Goal: Information Seeking & Learning: Learn about a topic

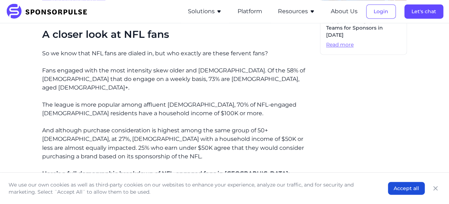
scroll to position [500, 0]
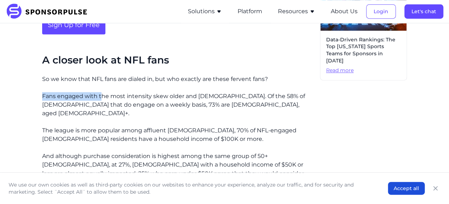
copy p "Fans engaged with t"
drag, startPoint x: 44, startPoint y: 76, endPoint x: 100, endPoint y: 76, distance: 56.5
drag, startPoint x: 94, startPoint y: 76, endPoint x: 70, endPoint y: 90, distance: 27.7
click at [70, 91] on div "That’s not only true in terms of sheer numbers of engagement but also true when…" at bounding box center [178, 54] width 272 height 681
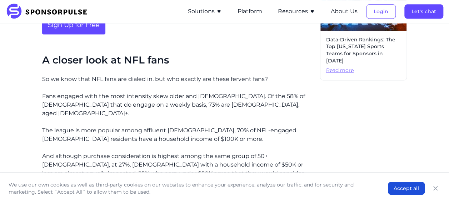
click at [168, 127] on p "The league is more popular among affluent [DEMOGRAPHIC_DATA], 70% of NFL-engage…" at bounding box center [178, 135] width 272 height 17
click at [153, 75] on p "So we know that NFL fans are dialed in, but who exactly are these fervent fans?" at bounding box center [178, 79] width 272 height 9
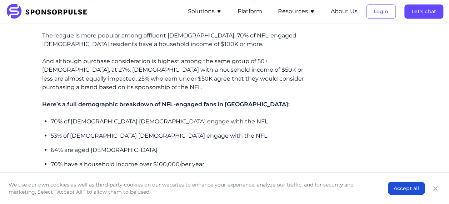
scroll to position [623, 0]
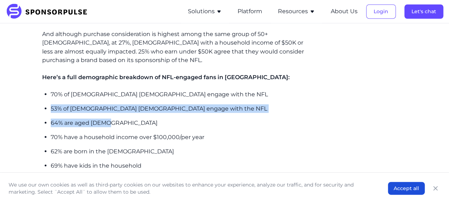
copy ul "53% of [DEMOGRAPHIC_DATA] [DEMOGRAPHIC_DATA] engage with the NFL 64% are aged […"
drag, startPoint x: 54, startPoint y: 80, endPoint x: 113, endPoint y: 91, distance: 59.8
drag, startPoint x: 113, startPoint y: 91, endPoint x: 102, endPoint y: 99, distance: 13.4
click at [96, 147] on p "62% are born in the [DEMOGRAPHIC_DATA]" at bounding box center [183, 151] width 264 height 9
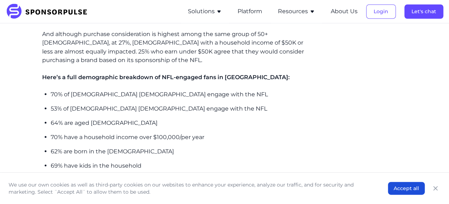
scroll to position [587, 0]
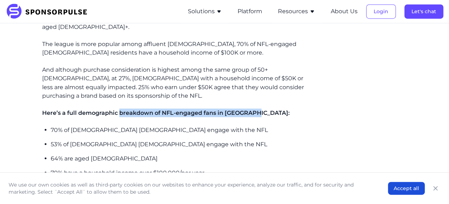
drag, startPoint x: 128, startPoint y: 83, endPoint x: 277, endPoint y: 84, distance: 148.7
click at [277, 109] on p "Here’s a full demographic breakdown of NFL-engaged fans in [GEOGRAPHIC_DATA]:" at bounding box center [178, 113] width 272 height 9
drag, startPoint x: 277, startPoint y: 84, endPoint x: 234, endPoint y: 104, distance: 46.5
click at [234, 126] on p "70% of [DEMOGRAPHIC_DATA] [DEMOGRAPHIC_DATA] engage with the NFL" at bounding box center [183, 130] width 264 height 9
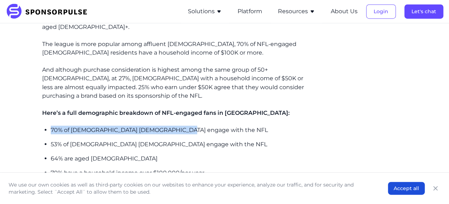
copy p "70% of [DEMOGRAPHIC_DATA] [DEMOGRAPHIC_DATA] engage with the NFL"
drag, startPoint x: 43, startPoint y: 101, endPoint x: 186, endPoint y: 102, distance: 143.0
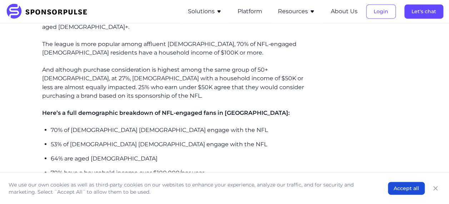
click at [159, 140] on p "53% of [DEMOGRAPHIC_DATA] [DEMOGRAPHIC_DATA] engage with the NFL" at bounding box center [183, 144] width 264 height 9
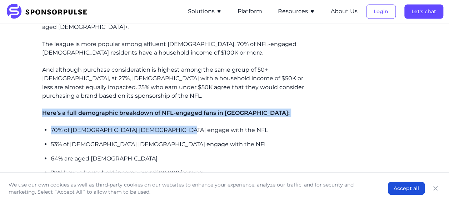
copy div "Here’s a full demographic breakdown of NFL-engaged fans in [GEOGRAPHIC_DATA]: 7…"
drag, startPoint x: 192, startPoint y: 100, endPoint x: 30, endPoint y: 81, distance: 163.3
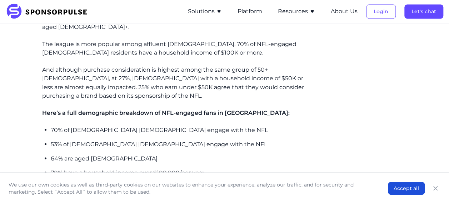
drag, startPoint x: 56, startPoint y: 106, endPoint x: 66, endPoint y: 117, distance: 14.9
click at [94, 154] on p "64% are aged [DEMOGRAPHIC_DATA]" at bounding box center [183, 158] width 264 height 9
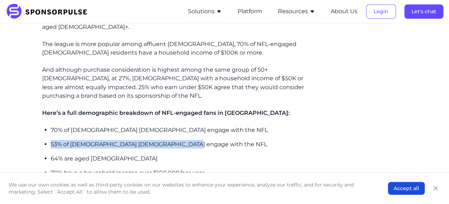
copy p "53% of [DEMOGRAPHIC_DATA] [DEMOGRAPHIC_DATA] engage with the NFL"
drag, startPoint x: 80, startPoint y: 113, endPoint x: 221, endPoint y: 128, distance: 141.7
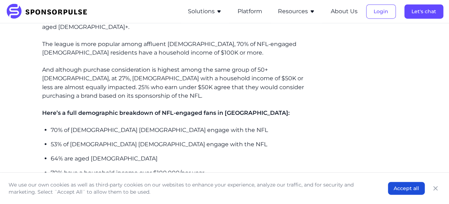
drag, startPoint x: 221, startPoint y: 128, endPoint x: 191, endPoint y: 134, distance: 30.1
click at [191, 134] on ul "70% of [DEMOGRAPHIC_DATA] [DEMOGRAPHIC_DATA] engage with the NFL 53% of [DEMOGR…" at bounding box center [183, 166] width 264 height 80
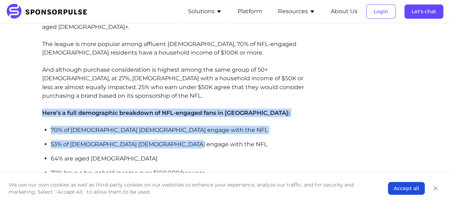
copy div "Here’s a full demographic breakdown of NFL-engaged fans in [GEOGRAPHIC_DATA]: 7…"
drag, startPoint x: 188, startPoint y: 114, endPoint x: 31, endPoint y: 94, distance: 157.8
drag, startPoint x: 48, startPoint y: 107, endPoint x: 98, endPoint y: 124, distance: 52.6
click at [98, 154] on p "64% are aged [DEMOGRAPHIC_DATA]" at bounding box center [183, 158] width 264 height 9
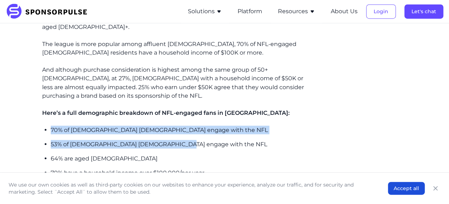
copy ul "70% of [DEMOGRAPHIC_DATA] [DEMOGRAPHIC_DATA] engage with the NFL 53% of [DEMOGR…"
drag, startPoint x: 176, startPoint y: 117, endPoint x: 37, endPoint y: 104, distance: 139.2
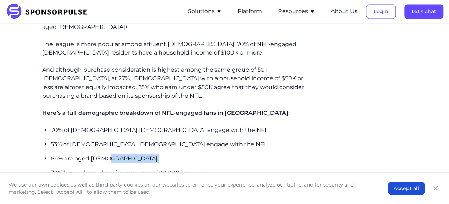
drag, startPoint x: 59, startPoint y: 114, endPoint x: 148, endPoint y: 127, distance: 90.7
click at [149, 133] on ul "70% of [DEMOGRAPHIC_DATA] [DEMOGRAPHIC_DATA] engage with the NFL 53% of [DEMOGR…" at bounding box center [183, 166] width 264 height 80
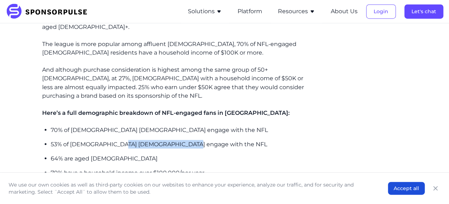
copy p "s engage with the NFL"
drag, startPoint x: 159, startPoint y: 115, endPoint x: 192, endPoint y: 117, distance: 32.9
click at [192, 140] on p "53% of [DEMOGRAPHIC_DATA] [DEMOGRAPHIC_DATA] engage with the NFL" at bounding box center [183, 144] width 264 height 9
drag, startPoint x: 192, startPoint y: 117, endPoint x: 146, endPoint y: 109, distance: 46.3
click at [159, 154] on p "64% are aged [DEMOGRAPHIC_DATA]" at bounding box center [183, 158] width 264 height 9
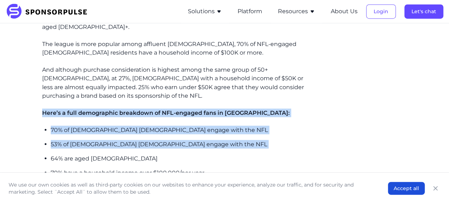
copy div "Here’s a full demographic breakdown of NFL-engaged fans in [GEOGRAPHIC_DATA]: 7…"
drag, startPoint x: 37, startPoint y: 86, endPoint x: 224, endPoint y: 119, distance: 189.8
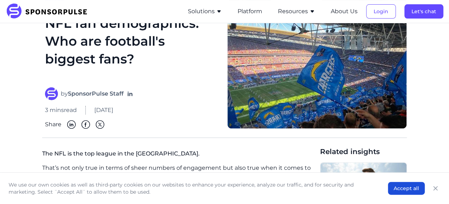
scroll to position [0, 0]
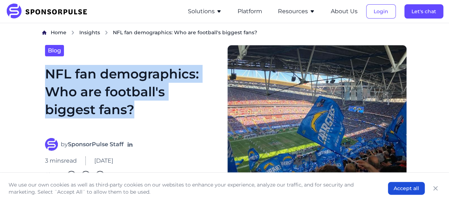
copy h1 "NFL fan demographics: Who are football's biggest fans?"
drag, startPoint x: 62, startPoint y: 74, endPoint x: 179, endPoint y: 113, distance: 123.1
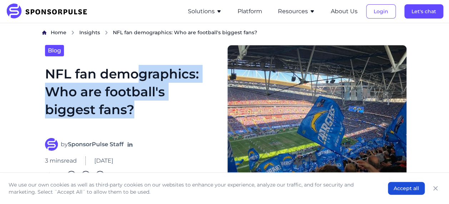
drag, startPoint x: 137, startPoint y: 75, endPoint x: 142, endPoint y: 110, distance: 34.7
click at [142, 110] on h1 "NFL fan demographics: Who are football's biggest fans?" at bounding box center [132, 97] width 174 height 65
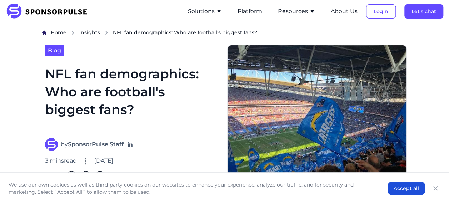
drag, startPoint x: 142, startPoint y: 110, endPoint x: 70, endPoint y: 73, distance: 80.9
click at [64, 74] on h1 "NFL fan demographics: Who are football's biggest fans?" at bounding box center [132, 97] width 174 height 65
drag, startPoint x: 74, startPoint y: 73, endPoint x: 100, endPoint y: 73, distance: 26.5
click at [100, 73] on h1 "NFL fan demographics: Who are football's biggest fans?" at bounding box center [132, 97] width 174 height 65
drag, startPoint x: 100, startPoint y: 73, endPoint x: 75, endPoint y: 73, distance: 25.0
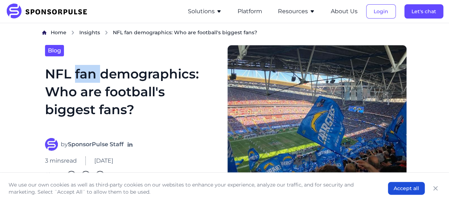
click at [75, 73] on h1 "NFL fan demographics: Who are football's biggest fans?" at bounding box center [132, 97] width 174 height 65
drag, startPoint x: 45, startPoint y: 74, endPoint x: 75, endPoint y: 74, distance: 30.4
click at [75, 74] on h1 "NFL fan demographics: Who are football's biggest fans?" at bounding box center [132, 97] width 174 height 65
click at [80, 79] on h1 "NFL fan demographics: Who are football's biggest fans?" at bounding box center [132, 97] width 174 height 65
drag, startPoint x: 77, startPoint y: 74, endPoint x: 100, endPoint y: 74, distance: 22.9
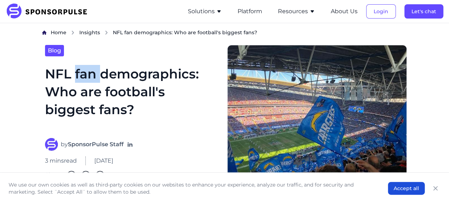
click at [100, 74] on h1 "NFL fan demographics: Who are football's biggest fans?" at bounding box center [132, 97] width 174 height 65
drag, startPoint x: 100, startPoint y: 74, endPoint x: 76, endPoint y: 95, distance: 31.9
click at [77, 96] on h1 "NFL fan demographics: Who are football's biggest fans?" at bounding box center [132, 97] width 174 height 65
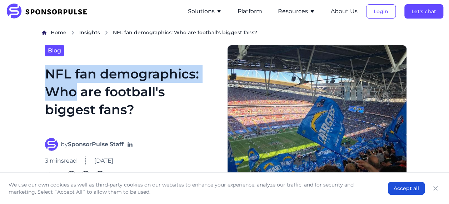
drag, startPoint x: 78, startPoint y: 91, endPoint x: 52, endPoint y: 84, distance: 27.2
drag, startPoint x: 52, startPoint y: 84, endPoint x: 107, endPoint y: 121, distance: 66.6
click at [113, 124] on h1 "NFL fan demographics: Who are football's biggest fans?" at bounding box center [132, 97] width 174 height 65
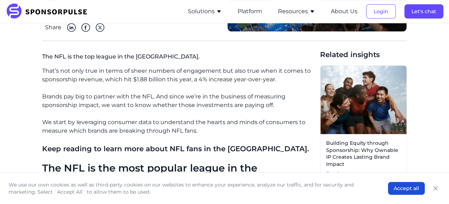
scroll to position [179, 0]
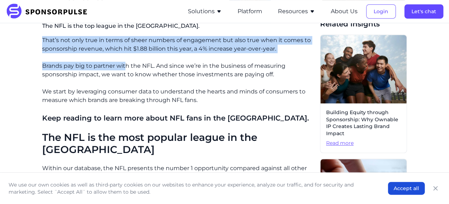
drag, startPoint x: 34, startPoint y: 42, endPoint x: 127, endPoint y: 60, distance: 94.3
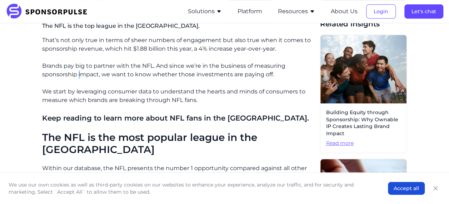
drag, startPoint x: 127, startPoint y: 60, endPoint x: 79, endPoint y: 76, distance: 50.2
click at [79, 76] on p "Brands pay big to partner with the NFL. And since we’re in the business of meas…" at bounding box center [178, 70] width 272 height 17
drag, startPoint x: 79, startPoint y: 76, endPoint x: 52, endPoint y: 71, distance: 27.9
click at [52, 71] on p "Brands pay big to partner with the NFL. And since we’re in the business of meas…" at bounding box center [178, 70] width 272 height 17
click at [153, 66] on p "Brands pay big to partner with the NFL. And since we’re in the business of meas…" at bounding box center [178, 70] width 272 height 17
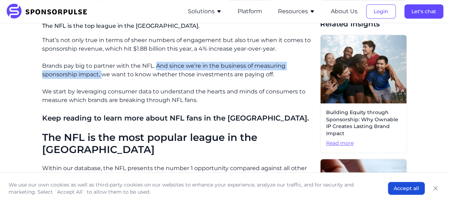
drag, startPoint x: 157, startPoint y: 65, endPoint x: 103, endPoint y: 77, distance: 55.3
click at [103, 77] on p "Brands pay big to partner with the NFL. And since we’re in the business of meas…" at bounding box center [178, 70] width 272 height 17
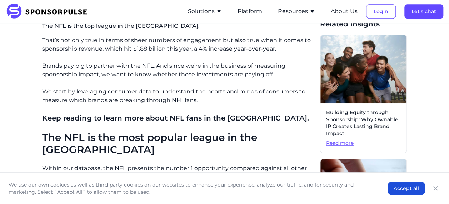
drag, startPoint x: 103, startPoint y: 77, endPoint x: 94, endPoint y: 84, distance: 10.7
click at [94, 90] on p "We start by leveraging consumer data to understand the hearts and minds of cons…" at bounding box center [178, 96] width 272 height 17
drag, startPoint x: 123, startPoint y: 74, endPoint x: 157, endPoint y: 76, distance: 34.1
click at [157, 76] on p "Brands pay big to partner with the NFL. And since we’re in the business of meas…" at bounding box center [178, 70] width 272 height 17
drag, startPoint x: 157, startPoint y: 76, endPoint x: 124, endPoint y: 97, distance: 38.9
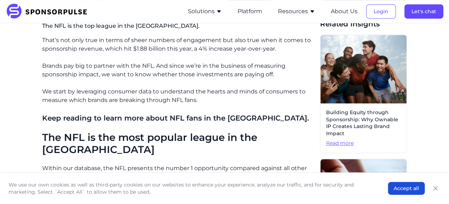
click at [124, 97] on p "We start by leveraging consumer data to understand the hearts and minds of cons…" at bounding box center [178, 96] width 272 height 17
click at [231, 76] on p "Brands pay big to partner with the NFL. And since we’re in the business of meas…" at bounding box center [178, 70] width 272 height 17
drag, startPoint x: 52, startPoint y: 90, endPoint x: 76, endPoint y: 92, distance: 23.7
drag, startPoint x: 76, startPoint y: 92, endPoint x: 69, endPoint y: 106, distance: 16.0
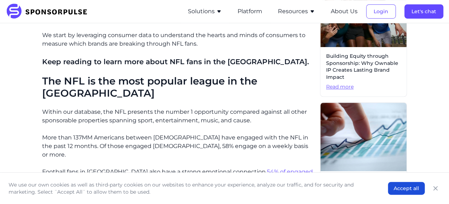
scroll to position [250, 0]
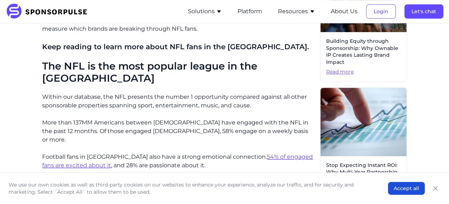
click at [149, 48] on span "Keep reading to learn more about NFL fans in the [GEOGRAPHIC_DATA]." at bounding box center [175, 47] width 267 height 9
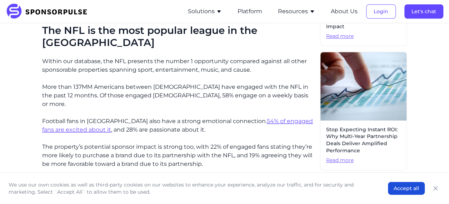
click at [184, 83] on p "More than 137MM Americans between [DEMOGRAPHIC_DATA] have engaged with the NFL …" at bounding box center [178, 96] width 272 height 26
click at [278, 83] on p "More than 137MM Americans between [DEMOGRAPHIC_DATA] have engaged with the NFL …" at bounding box center [178, 96] width 272 height 26
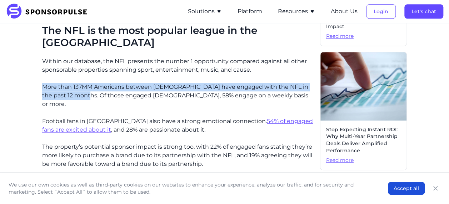
drag, startPoint x: 73, startPoint y: 82, endPoint x: 42, endPoint y: 74, distance: 32.3
click at [42, 74] on div "Home Insights NFL fan demographics: Who are football's biggest fans? Blog NFL f…" at bounding box center [225, 182] width 438 height 878
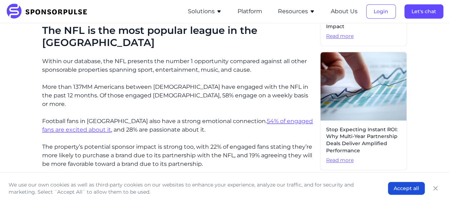
drag, startPoint x: 94, startPoint y: 87, endPoint x: 75, endPoint y: 86, distance: 18.6
click at [94, 87] on p "More than 137MM Americans between [DEMOGRAPHIC_DATA] have engaged with the NFL …" at bounding box center [178, 96] width 272 height 26
drag, startPoint x: 75, startPoint y: 84, endPoint x: 125, endPoint y: 84, distance: 50.4
click at [125, 84] on p "More than 137MM Americans between [DEMOGRAPHIC_DATA] have engaged with the NFL …" at bounding box center [178, 96] width 272 height 26
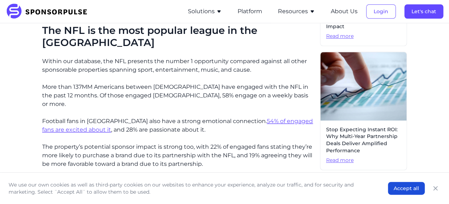
drag, startPoint x: 125, startPoint y: 84, endPoint x: 129, endPoint y: 96, distance: 13.4
click at [124, 117] on p "Football fans in [GEOGRAPHIC_DATA] also have a strong emotional connection. 54%…" at bounding box center [178, 125] width 272 height 17
click at [163, 83] on p "More than 137MM Americans between [DEMOGRAPHIC_DATA] have engaged with the NFL …" at bounding box center [178, 96] width 272 height 26
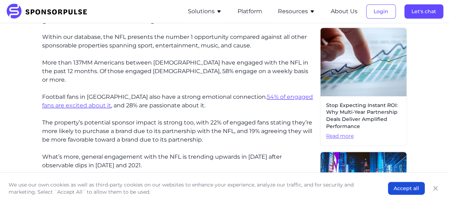
scroll to position [322, 0]
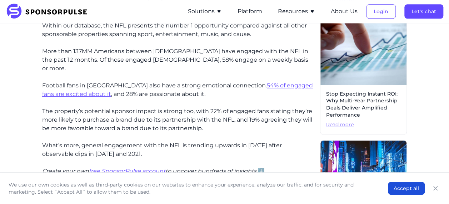
click at [137, 107] on p "The property’s potential sponsor impact is strong too, with 22% of engaged fans…" at bounding box center [178, 120] width 272 height 26
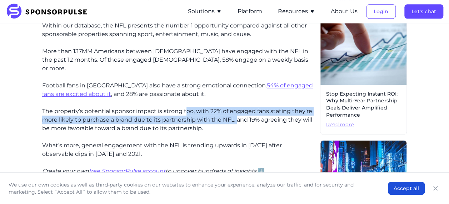
drag, startPoint x: 236, startPoint y: 99, endPoint x: 186, endPoint y: 88, distance: 51.2
click at [186, 107] on p "The property’s potential sponsor impact is strong too, with 22% of engaged fans…" at bounding box center [178, 120] width 272 height 26
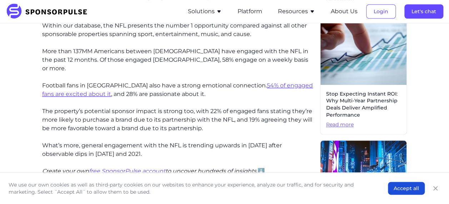
drag, startPoint x: 181, startPoint y: 94, endPoint x: 98, endPoint y: 117, distance: 86.0
drag, startPoint x: 45, startPoint y: 124, endPoint x: 117, endPoint y: 124, distance: 71.5
click at [117, 142] on p "What’s more, general engagement with the NFL is trending upwards in [DATE] afte…" at bounding box center [178, 150] width 272 height 17
drag, startPoint x: 117, startPoint y: 124, endPoint x: 106, endPoint y: 134, distance: 13.9
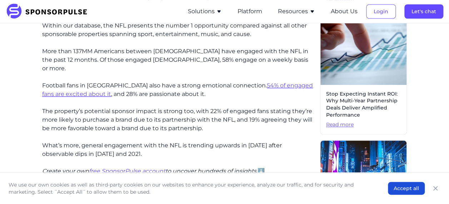
click at [107, 142] on p "What’s more, general engagement with the NFL is trending upwards in [DATE] afte…" at bounding box center [178, 150] width 272 height 17
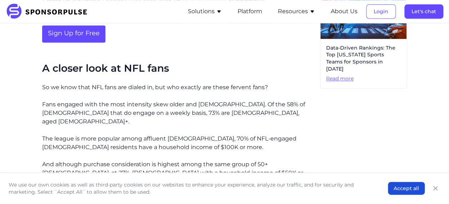
scroll to position [500, 0]
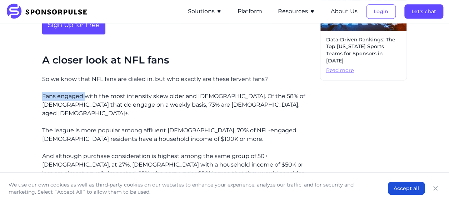
drag, startPoint x: 39, startPoint y: 75, endPoint x: 84, endPoint y: 76, distance: 45.8
drag, startPoint x: 80, startPoint y: 79, endPoint x: 63, endPoint y: 86, distance: 18.9
click at [63, 92] on p "Fans engaged with the most intensity skew older and [DEMOGRAPHIC_DATA]. Of the …" at bounding box center [178, 105] width 272 height 26
drag, startPoint x: 63, startPoint y: 86, endPoint x: 69, endPoint y: 80, distance: 9.6
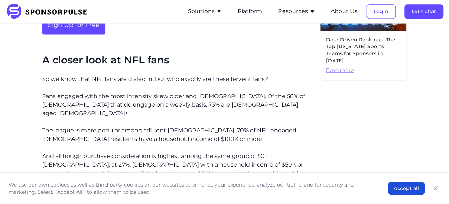
click at [197, 92] on p "Fans engaged with the most intensity skew older and [DEMOGRAPHIC_DATA]. Of the …" at bounding box center [178, 105] width 272 height 26
click at [274, 152] on p "And although purchase consideration is highest among the same group of 50+ [DEM…" at bounding box center [178, 169] width 272 height 34
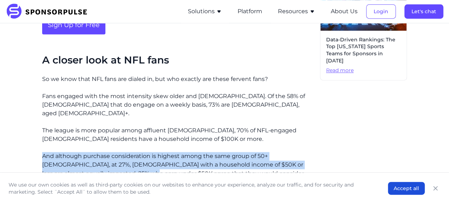
drag, startPoint x: 43, startPoint y: 127, endPoint x: 103, endPoint y: 147, distance: 64.0
click at [103, 152] on p "And although purchase consideration is highest among the same group of 50+ [DEM…" at bounding box center [178, 169] width 272 height 34
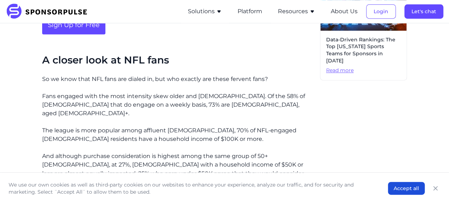
drag, startPoint x: 103, startPoint y: 147, endPoint x: 25, endPoint y: 115, distance: 84.3
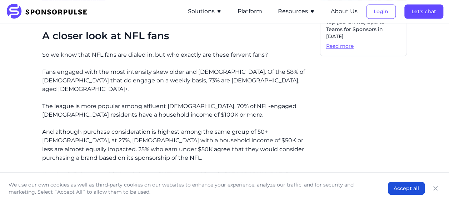
scroll to position [536, 0]
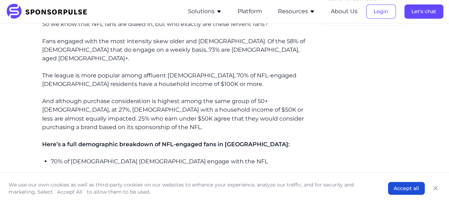
scroll to position [572, 0]
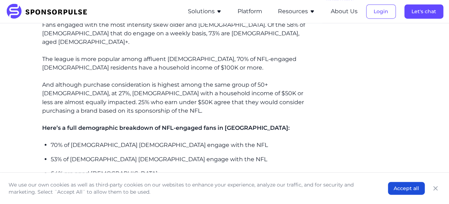
click at [97, 141] on p "70% of [DEMOGRAPHIC_DATA] [DEMOGRAPHIC_DATA] engage with the NFL" at bounding box center [183, 145] width 264 height 9
click at [115, 141] on p "70% of [DEMOGRAPHIC_DATA] [DEMOGRAPHIC_DATA] engage with the NFL" at bounding box center [183, 145] width 264 height 9
click at [139, 141] on p "70% of [DEMOGRAPHIC_DATA] [DEMOGRAPHIC_DATA] engage with the NFL" at bounding box center [183, 145] width 264 height 9
click at [159, 141] on p "70% of [DEMOGRAPHIC_DATA] [DEMOGRAPHIC_DATA] engage with the NFL" at bounding box center [183, 145] width 264 height 9
click at [192, 141] on p "70% of [DEMOGRAPHIC_DATA] [DEMOGRAPHIC_DATA] engage with the NFL" at bounding box center [183, 145] width 264 height 9
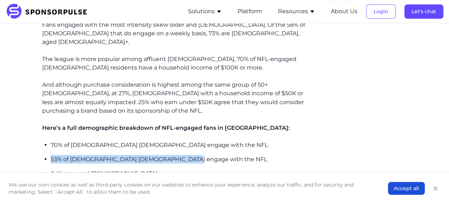
drag, startPoint x: 45, startPoint y: 127, endPoint x: 206, endPoint y: 129, distance: 160.8
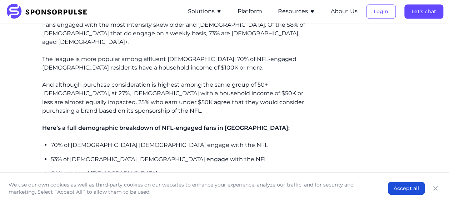
drag, startPoint x: 206, startPoint y: 129, endPoint x: 125, endPoint y: 107, distance: 84.1
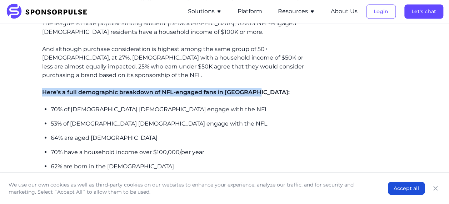
drag, startPoint x: 44, startPoint y: 62, endPoint x: 263, endPoint y: 62, distance: 219.8
click at [263, 88] on p "Here’s a full demographic breakdown of NFL-engaged fans in [GEOGRAPHIC_DATA]:" at bounding box center [178, 92] width 272 height 9
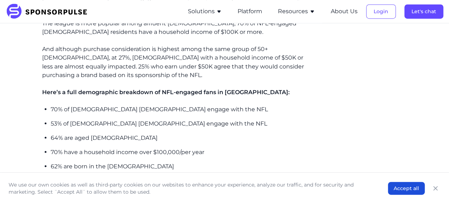
click at [98, 115] on ul "70% of [DEMOGRAPHIC_DATA] [DEMOGRAPHIC_DATA] engage with the NFL 53% of [DEMOGR…" at bounding box center [183, 145] width 264 height 80
drag, startPoint x: 50, startPoint y: 109, endPoint x: 127, endPoint y: 108, distance: 76.9
drag, startPoint x: 127, startPoint y: 108, endPoint x: 86, endPoint y: 109, distance: 40.4
click at [86, 134] on p "64% are aged [DEMOGRAPHIC_DATA]" at bounding box center [183, 138] width 264 height 9
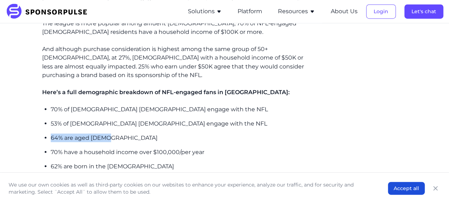
click at [90, 134] on p "64% are aged [DEMOGRAPHIC_DATA]" at bounding box center [183, 138] width 264 height 9
drag, startPoint x: 112, startPoint y: 109, endPoint x: 52, endPoint y: 108, distance: 59.7
click at [52, 134] on p "64% are aged [DEMOGRAPHIC_DATA]" at bounding box center [183, 138] width 264 height 9
drag, startPoint x: 52, startPoint y: 108, endPoint x: 179, endPoint y: 114, distance: 126.7
click at [179, 114] on ul "70% of [DEMOGRAPHIC_DATA] [DEMOGRAPHIC_DATA] engage with the NFL 53% of [DEMOGR…" at bounding box center [183, 145] width 264 height 80
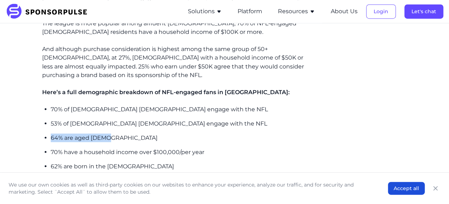
drag, startPoint x: 65, startPoint y: 108, endPoint x: 115, endPoint y: 108, distance: 50.4
drag, startPoint x: 115, startPoint y: 108, endPoint x: 109, endPoint y: 118, distance: 11.7
click at [109, 148] on p "70% have a household income over $100,000/per year" at bounding box center [183, 152] width 264 height 9
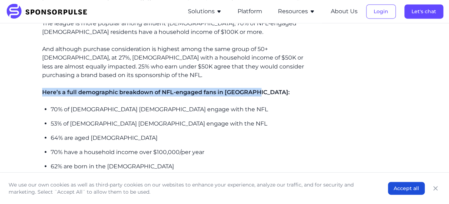
drag, startPoint x: 40, startPoint y: 61, endPoint x: 272, endPoint y: 60, distance: 232.0
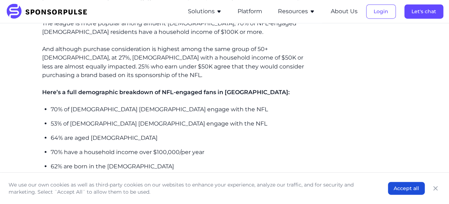
click at [74, 148] on p "70% have a household income over $100,000/per year" at bounding box center [183, 152] width 264 height 9
drag, startPoint x: 109, startPoint y: 138, endPoint x: 45, endPoint y: 138, distance: 64.0
drag, startPoint x: 45, startPoint y: 138, endPoint x: 79, endPoint y: 151, distance: 36.4
click at [79, 177] on p "69% have kids in the household" at bounding box center [183, 181] width 264 height 9
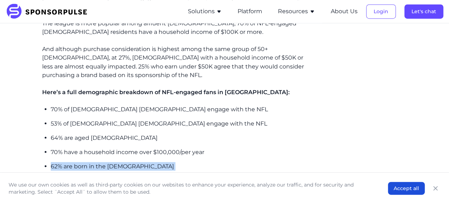
drag, startPoint x: 159, startPoint y: 154, endPoint x: 31, endPoint y: 133, distance: 129.6
click at [184, 148] on p "70% have a household income over $100,000/per year" at bounding box center [183, 152] width 264 height 9
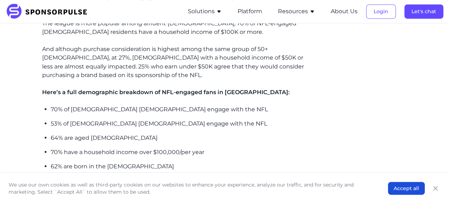
click at [221, 148] on p "70% have a household income over $100,000/per year" at bounding box center [183, 152] width 264 height 9
drag, startPoint x: 188, startPoint y: 121, endPoint x: 183, endPoint y: 121, distance: 5.4
click at [188, 148] on p "70% have a household income over $100,000/per year" at bounding box center [183, 152] width 264 height 9
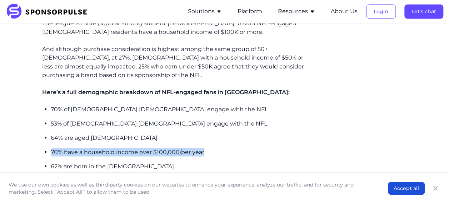
drag, startPoint x: 51, startPoint y: 122, endPoint x: 212, endPoint y: 122, distance: 161.5
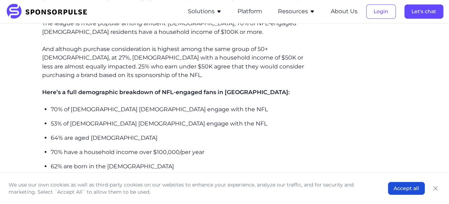
click at [69, 134] on p "64% are aged [DEMOGRAPHIC_DATA]" at bounding box center [183, 138] width 264 height 9
drag, startPoint x: 107, startPoint y: 108, endPoint x: 45, endPoint y: 108, distance: 61.5
click at [51, 134] on li "64% are aged [DEMOGRAPHIC_DATA]" at bounding box center [183, 138] width 264 height 9
drag, startPoint x: 45, startPoint y: 108, endPoint x: 152, endPoint y: 124, distance: 107.7
click at [153, 129] on ul "70% of [DEMOGRAPHIC_DATA] [DEMOGRAPHIC_DATA] engage with the NFL 53% of [DEMOGR…" at bounding box center [183, 145] width 264 height 80
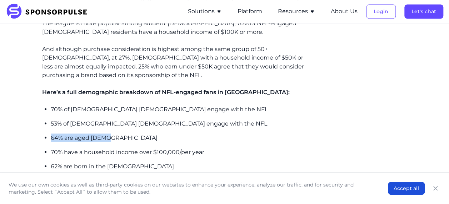
drag, startPoint x: 106, startPoint y: 107, endPoint x: 41, endPoint y: 105, distance: 65.1
click at [64, 119] on p "53% of [DEMOGRAPHIC_DATA] [DEMOGRAPHIC_DATA] engage with the NFL" at bounding box center [183, 123] width 264 height 9
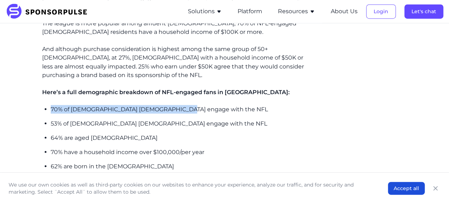
drag, startPoint x: 50, startPoint y: 78, endPoint x: 185, endPoint y: 78, distance: 134.7
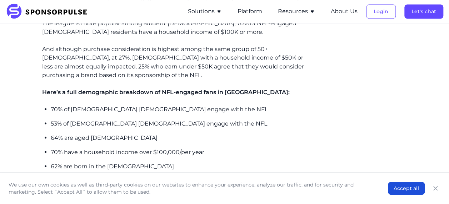
click at [88, 119] on p "53% of [DEMOGRAPHIC_DATA] [DEMOGRAPHIC_DATA] engage with the NFL" at bounding box center [183, 123] width 264 height 9
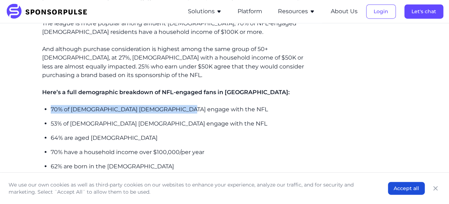
drag, startPoint x: 48, startPoint y: 79, endPoint x: 181, endPoint y: 80, distance: 133.0
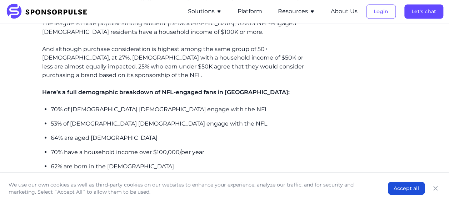
click at [102, 119] on p "53% of [DEMOGRAPHIC_DATA] [DEMOGRAPHIC_DATA] engage with the NFL" at bounding box center [183, 123] width 264 height 9
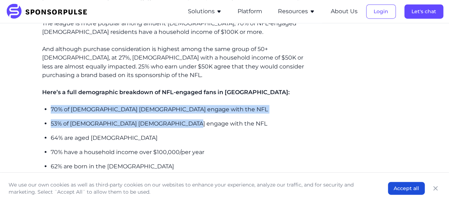
drag, startPoint x: 51, startPoint y: 81, endPoint x: 202, endPoint y: 96, distance: 151.3
click at [202, 105] on ul "70% of [DEMOGRAPHIC_DATA] [DEMOGRAPHIC_DATA] engage with the NFL 53% of [DEMOGR…" at bounding box center [183, 145] width 264 height 80
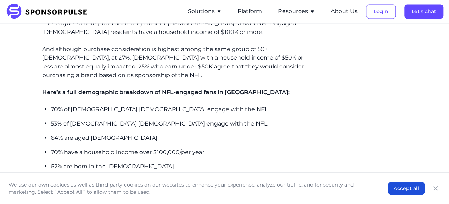
click at [84, 89] on span "Here’s a full demographic breakdown of NFL-engaged fans in [GEOGRAPHIC_DATA]:" at bounding box center [166, 92] width 248 height 7
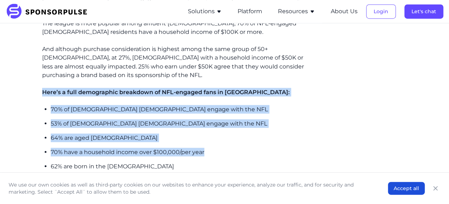
drag, startPoint x: 43, startPoint y: 62, endPoint x: 232, endPoint y: 125, distance: 198.6
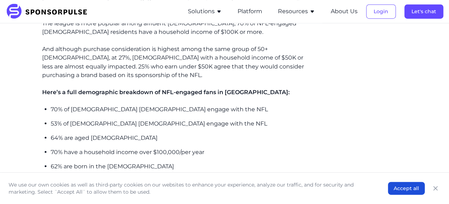
drag, startPoint x: 218, startPoint y: 133, endPoint x: 109, endPoint y: 152, distance: 110.4
click at [109, 177] on p "69% have kids in the household" at bounding box center [183, 181] width 264 height 9
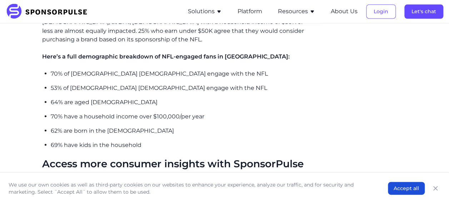
click at [96, 158] on h2 "Access more consumer insights with SponsorPulse" at bounding box center [178, 164] width 272 height 12
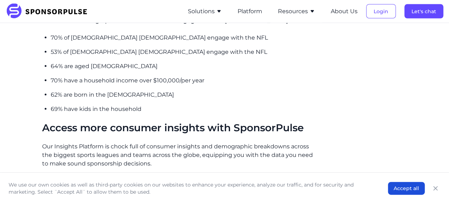
click at [188, 122] on h2 "Access more consumer insights with SponsorPulse" at bounding box center [178, 128] width 272 height 12
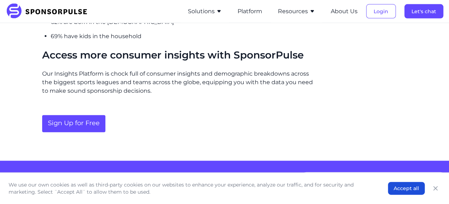
scroll to position [801, 0]
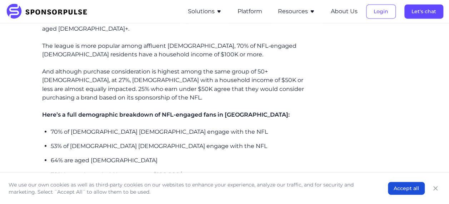
scroll to position [551, 0]
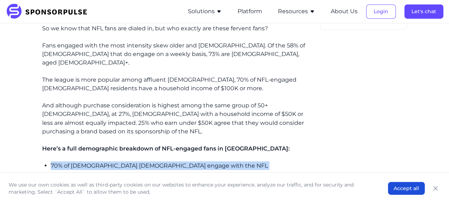
drag, startPoint x: 119, startPoint y: 131, endPoint x: 138, endPoint y: 162, distance: 36.4
click at [138, 162] on div "That’s not only true in terms of sheer numbers of engagement but also true when…" at bounding box center [178, 4] width 272 height 681
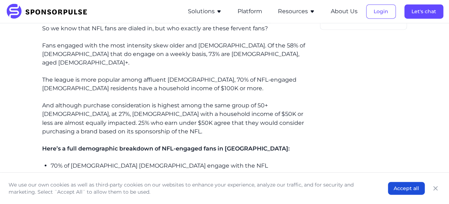
click at [134, 102] on p "And although purchase consideration is highest among the same group of 50+ [DEM…" at bounding box center [178, 119] width 272 height 34
drag, startPoint x: 51, startPoint y: 164, endPoint x: 119, endPoint y: 165, distance: 67.6
click at [119, 190] on p "64% are aged [DEMOGRAPHIC_DATA]" at bounding box center [183, 194] width 264 height 9
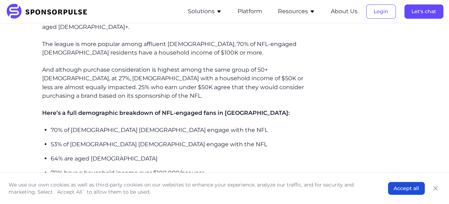
click at [96, 126] on ul "70% of [DEMOGRAPHIC_DATA] [DEMOGRAPHIC_DATA] engage with the NFL 53% of [DEMOGR…" at bounding box center [183, 166] width 264 height 80
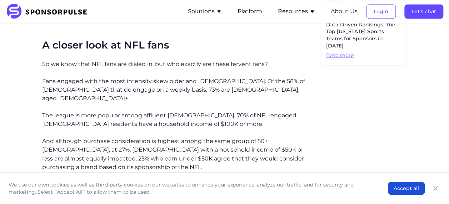
scroll to position [480, 0]
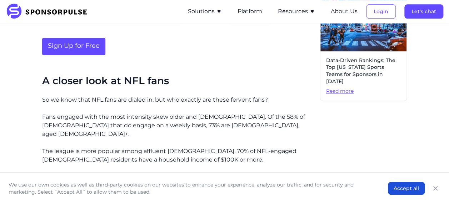
click at [189, 113] on p "Fans engaged with the most intensity skew older and [DEMOGRAPHIC_DATA]. Of the …" at bounding box center [178, 126] width 272 height 26
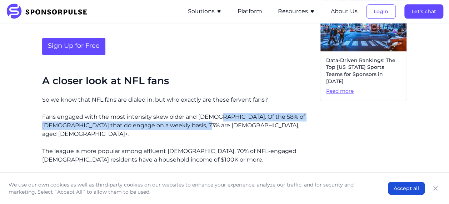
drag, startPoint x: 215, startPoint y: 96, endPoint x: 216, endPoint y: 111, distance: 15.4
click at [216, 111] on div "That’s not only true in terms of sheer numbers of engagement but also true when…" at bounding box center [178, 75] width 272 height 681
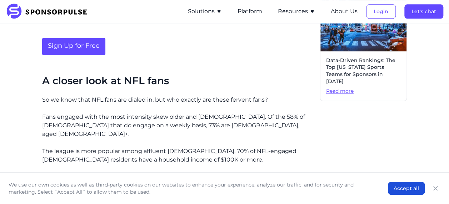
drag, startPoint x: 216, startPoint y: 111, endPoint x: 199, endPoint y: 124, distance: 20.9
click at [199, 147] on p "The league is more popular among affluent [DEMOGRAPHIC_DATA], 70% of NFL-engage…" at bounding box center [178, 155] width 272 height 17
drag, startPoint x: 219, startPoint y: 95, endPoint x: 257, endPoint y: 95, distance: 38.2
click at [257, 113] on p "Fans engaged with the most intensity skew older and [DEMOGRAPHIC_DATA]. Of the …" at bounding box center [178, 126] width 272 height 26
drag, startPoint x: 257, startPoint y: 95, endPoint x: 242, endPoint y: 113, distance: 23.3
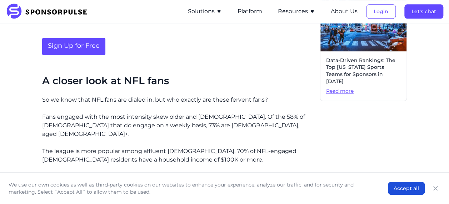
click at [242, 113] on div "That’s not only true in terms of sheer numbers of engagement but also true when…" at bounding box center [178, 75] width 272 height 681
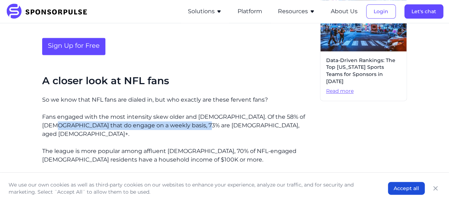
drag, startPoint x: 44, startPoint y: 104, endPoint x: 192, endPoint y: 105, distance: 147.3
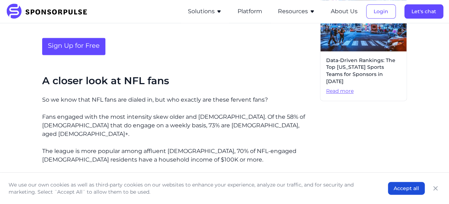
drag, startPoint x: 192, startPoint y: 105, endPoint x: 138, endPoint y: 113, distance: 54.6
click at [138, 113] on div "That’s not only true in terms of sheer numbers of engagement but also true when…" at bounding box center [178, 75] width 272 height 681
drag, startPoint x: 118, startPoint y: 105, endPoint x: 212, endPoint y: 107, distance: 94.4
click at [212, 113] on p "Fans engaged with the most intensity skew older and [DEMOGRAPHIC_DATA]. Of the …" at bounding box center [178, 126] width 272 height 26
click at [100, 113] on p "Fans engaged with the most intensity skew older and [DEMOGRAPHIC_DATA]. Of the …" at bounding box center [178, 126] width 272 height 26
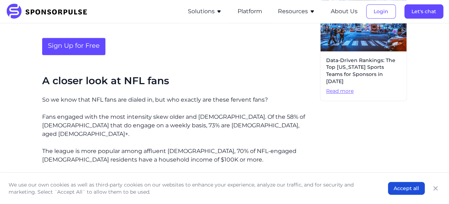
click at [183, 147] on p "The league is more popular among affluent [DEMOGRAPHIC_DATA], 70% of NFL-engage…" at bounding box center [178, 155] width 272 height 17
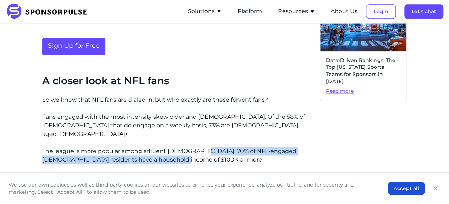
drag, startPoint x: 201, startPoint y: 120, endPoint x: 207, endPoint y: 136, distance: 17.0
click at [207, 136] on div "That’s not only true in terms of sheer numbers of engagement but also true when…" at bounding box center [178, 75] width 272 height 681
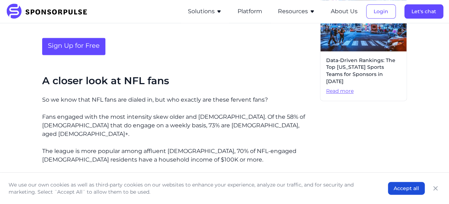
drag, startPoint x: 207, startPoint y: 136, endPoint x: 117, endPoint y: 106, distance: 95.3
click at [115, 113] on p "Fans engaged with the most intensity skew older and [DEMOGRAPHIC_DATA]. Of the …" at bounding box center [178, 126] width 272 height 26
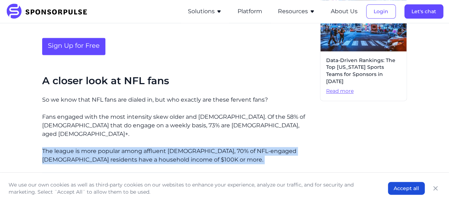
drag, startPoint x: 115, startPoint y: 128, endPoint x: 179, endPoint y: 140, distance: 65.1
drag, startPoint x: 179, startPoint y: 140, endPoint x: 94, endPoint y: 135, distance: 85.9
click at [92, 135] on div "That’s not only true in terms of sheer numbers of engagement but also true when…" at bounding box center [178, 75] width 272 height 681
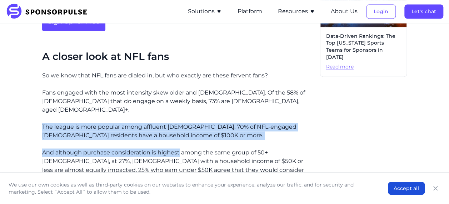
scroll to position [515, 0]
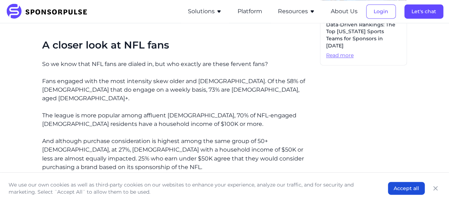
click at [236, 137] on p "And although purchase consideration is highest among the same group of 50+ [DEM…" at bounding box center [178, 154] width 272 height 34
drag, startPoint x: 287, startPoint y: 110, endPoint x: 214, endPoint y: 110, distance: 72.2
click at [214, 137] on p "And although purchase consideration is highest among the same group of 50+ [DEM…" at bounding box center [178, 154] width 272 height 34
drag, startPoint x: 214, startPoint y: 110, endPoint x: 220, endPoint y: 125, distance: 15.6
click at [199, 137] on p "And although purchase consideration is highest among the same group of 50+ [DEM…" at bounding box center [178, 154] width 272 height 34
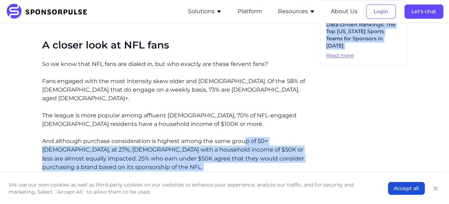
drag, startPoint x: 244, startPoint y: 111, endPoint x: 320, endPoint y: 112, distance: 75.8
click at [320, 112] on div "The NFL is the top league in the [GEOGRAPHIC_DATA]. That’s not only true in ter…" at bounding box center [224, 31] width 365 height 698
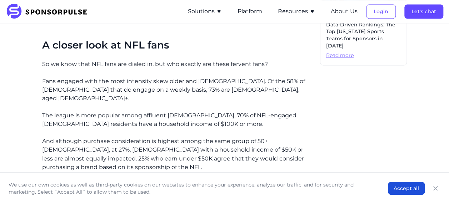
drag, startPoint x: 320, startPoint y: 112, endPoint x: 149, endPoint y: 76, distance: 173.8
click at [149, 76] on div "That’s not only true in terms of sheer numbers of engagement but also true when…" at bounding box center [178, 39] width 272 height 681
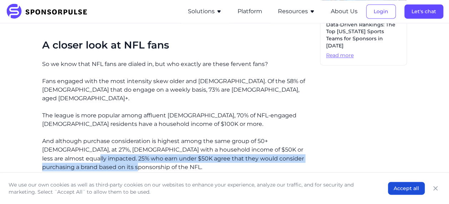
drag, startPoint x: 83, startPoint y: 134, endPoint x: 41, endPoint y: 130, distance: 41.6
drag, startPoint x: 41, startPoint y: 130, endPoint x: 114, endPoint y: 144, distance: 73.4
click at [114, 144] on div "That’s not only true in terms of sheer numbers of engagement but also true when…" at bounding box center [178, 39] width 272 height 681
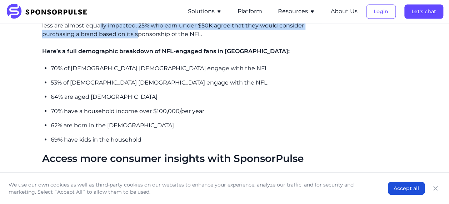
scroll to position [658, 0]
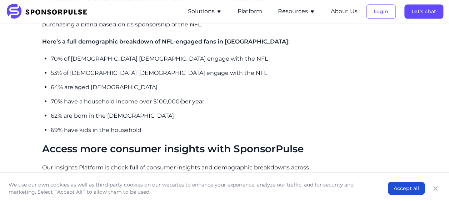
click at [157, 126] on p "69% have kids in the household" at bounding box center [183, 130] width 264 height 9
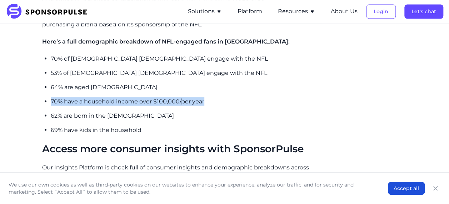
drag, startPoint x: 220, startPoint y: 70, endPoint x: 47, endPoint y: 71, distance: 173.0
click at [51, 97] on li "70% have a household income over $100,000/per year" at bounding box center [183, 101] width 264 height 9
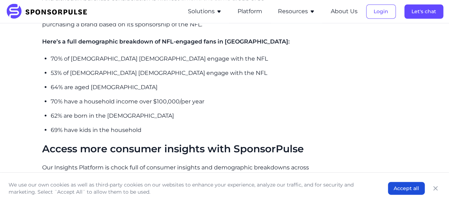
drag, startPoint x: 47, startPoint y: 71, endPoint x: 142, endPoint y: 103, distance: 100.4
click at [143, 126] on p "69% have kids in the household" at bounding box center [183, 130] width 264 height 9
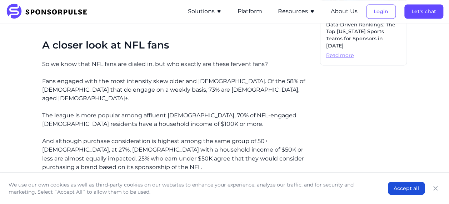
scroll to position [587, 0]
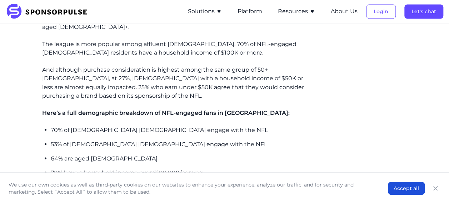
click at [91, 140] on p "53% of [DEMOGRAPHIC_DATA] [DEMOGRAPHIC_DATA] engage with the NFL" at bounding box center [183, 144] width 264 height 9
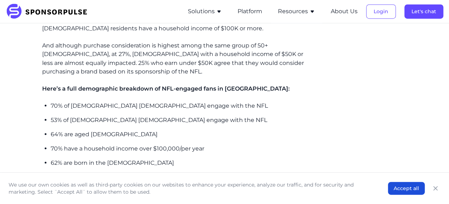
scroll to position [623, 0]
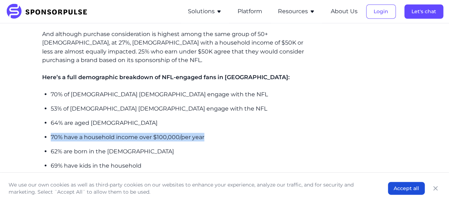
drag, startPoint x: 209, startPoint y: 107, endPoint x: 38, endPoint y: 107, distance: 171.6
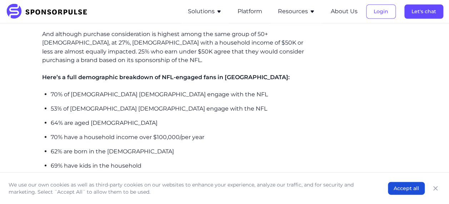
click at [86, 90] on ul "70% of [DEMOGRAPHIC_DATA] [DEMOGRAPHIC_DATA] engage with the NFL 53% of [DEMOGR…" at bounding box center [183, 130] width 264 height 80
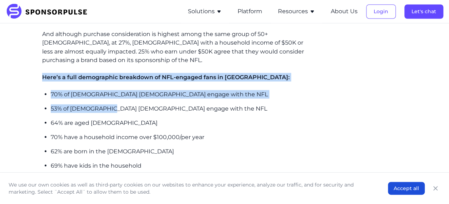
drag, startPoint x: 35, startPoint y: 60, endPoint x: 111, endPoint y: 78, distance: 78.0
click at [187, 133] on p "70% have a household income over $100,000/per year" at bounding box center [183, 137] width 264 height 9
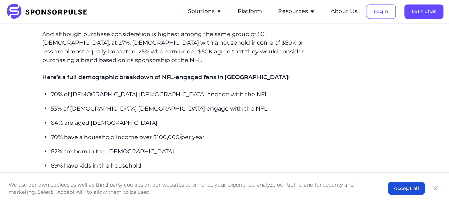
click at [185, 90] on ul "70% of [DEMOGRAPHIC_DATA] [DEMOGRAPHIC_DATA] engage with the NFL 53% of [DEMOGR…" at bounding box center [183, 130] width 264 height 80
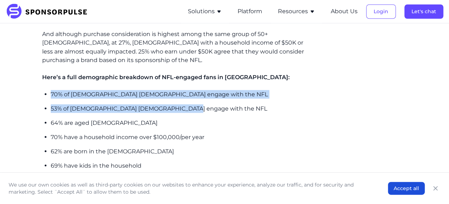
drag, startPoint x: 194, startPoint y: 76, endPoint x: 89, endPoint y: 85, distance: 105.4
click at [179, 102] on ul "70% of [DEMOGRAPHIC_DATA] [DEMOGRAPHIC_DATA] engage with the NFL 53% of [DEMOGR…" at bounding box center [183, 130] width 264 height 80
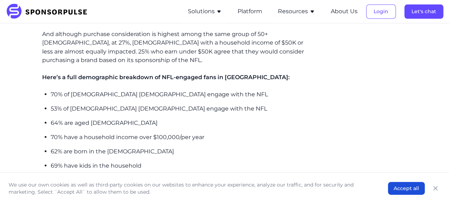
click at [197, 104] on p "53% of [DEMOGRAPHIC_DATA] [DEMOGRAPHIC_DATA] engage with the NFL" at bounding box center [183, 108] width 264 height 9
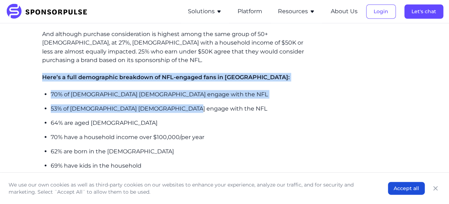
drag, startPoint x: 190, startPoint y: 77, endPoint x: 57, endPoint y: 62, distance: 134.2
click at [219, 104] on p "53% of [DEMOGRAPHIC_DATA] [DEMOGRAPHIC_DATA] engage with the NFL" at bounding box center [183, 108] width 264 height 9
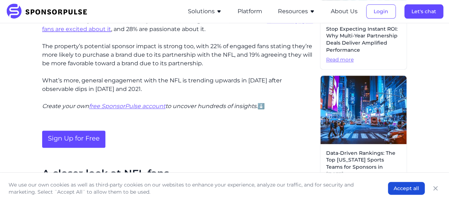
scroll to position [342, 0]
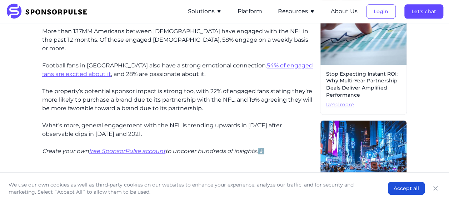
click at [224, 87] on p "The property’s potential sponsor impact is strong too, with 22% of engaged fans…" at bounding box center [178, 100] width 272 height 26
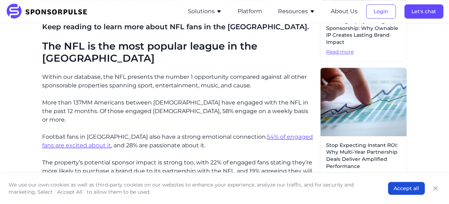
scroll to position [306, 0]
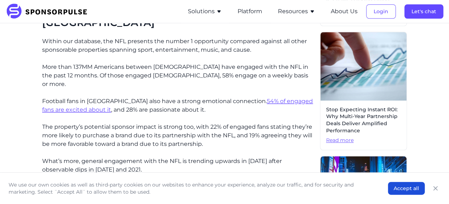
drag, startPoint x: 79, startPoint y: 106, endPoint x: 221, endPoint y: 122, distance: 142.8
click at [221, 122] on div "Home Insights NFL fan demographics: Who are football's biggest fans? Blog NFL f…" at bounding box center [225, 162] width 438 height 878
click at [129, 157] on p "What’s more, general engagement with the NFL is trending upwards in [DATE] afte…" at bounding box center [178, 165] width 272 height 17
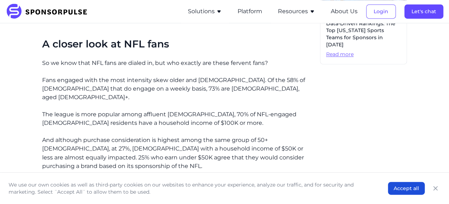
scroll to position [556, 0]
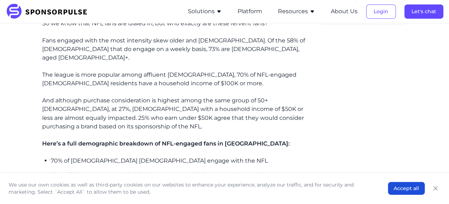
click at [94, 96] on p "And although purchase consideration is highest among the same group of 50+ [DEM…" at bounding box center [178, 113] width 272 height 34
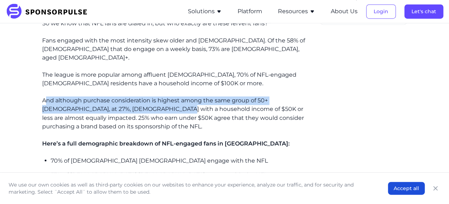
drag, startPoint x: 47, startPoint y: 72, endPoint x: 135, endPoint y: 80, distance: 88.3
click at [135, 96] on p "And although purchase consideration is highest among the same group of 50+ [DEM…" at bounding box center [178, 113] width 272 height 34
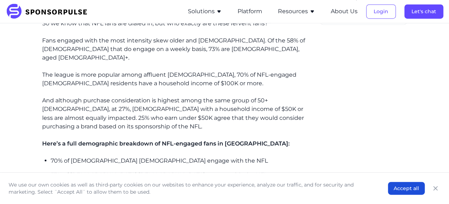
drag, startPoint x: 149, startPoint y: 101, endPoint x: 152, endPoint y: 95, distance: 7.0
drag, startPoint x: 178, startPoint y: 79, endPoint x: 273, endPoint y: 80, distance: 94.7
click at [273, 96] on p "And although purchase consideration is highest among the same group of 50+ [DEM…" at bounding box center [178, 113] width 272 height 34
click at [159, 96] on p "And although purchase consideration is highest among the same group of 50+ [DEM…" at bounding box center [178, 113] width 272 height 34
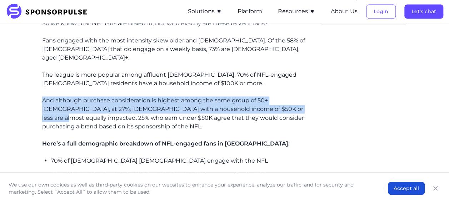
drag, startPoint x: 274, startPoint y: 79, endPoint x: 28, endPoint y: 71, distance: 247.1
click at [124, 96] on p "And although purchase consideration is highest among the same group of 50+ [DEM…" at bounding box center [178, 113] width 272 height 34
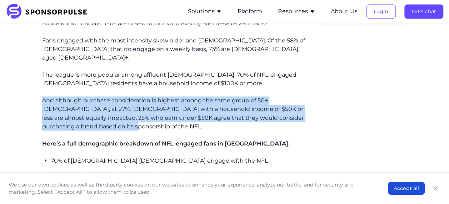
drag, startPoint x: 77, startPoint y: 98, endPoint x: 32, endPoint y: 70, distance: 53.3
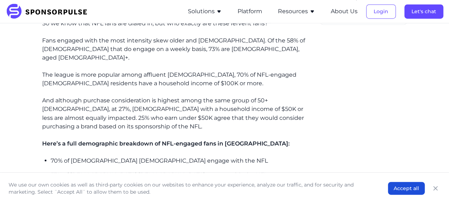
click at [95, 140] on span "Here’s a full demographic breakdown of NFL-engaged fans in [GEOGRAPHIC_DATA]:" at bounding box center [166, 143] width 248 height 7
